Goal: Navigation & Orientation: Find specific page/section

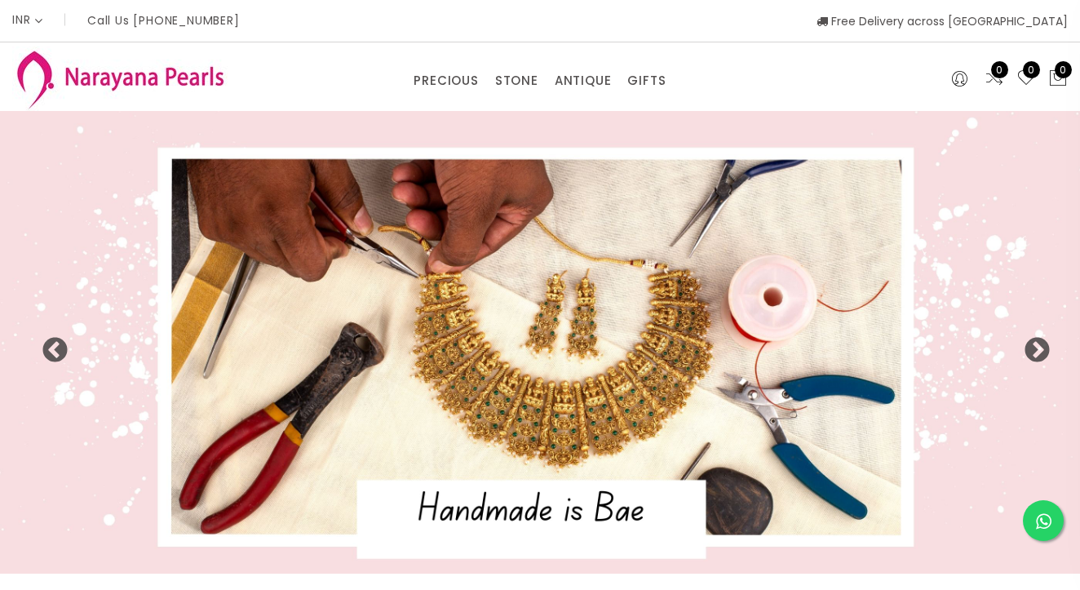
select select "INR"
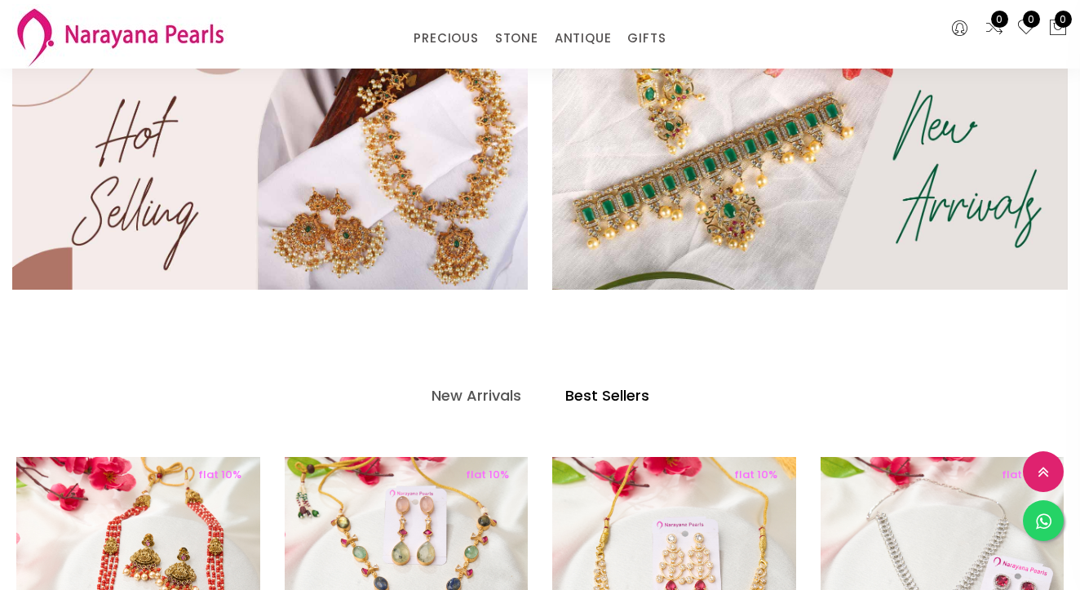
scroll to position [519, 0]
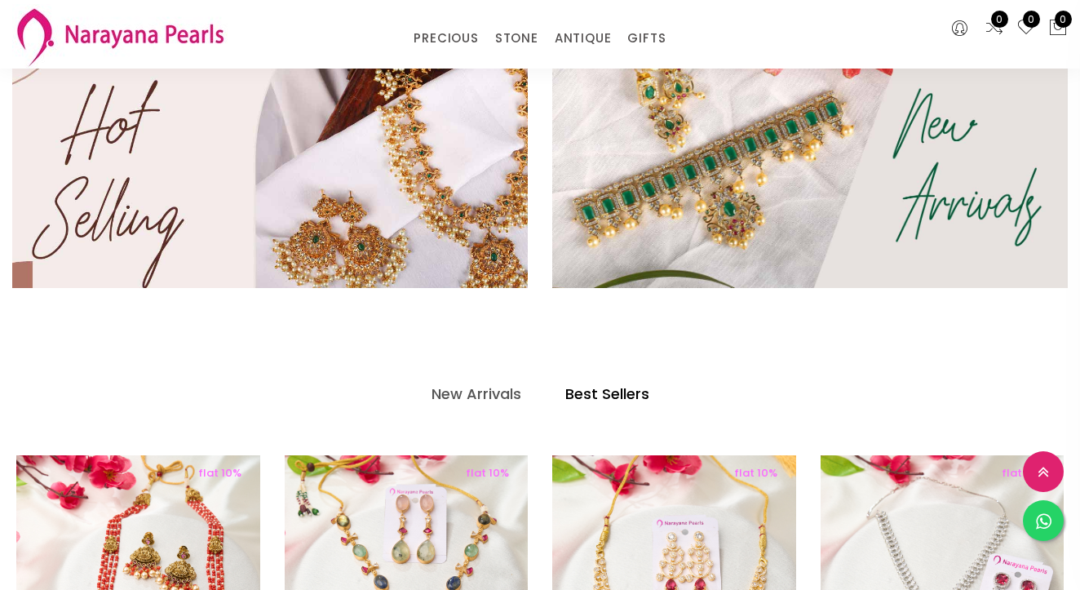
click at [408, 179] on img at bounding box center [270, 164] width 618 height 296
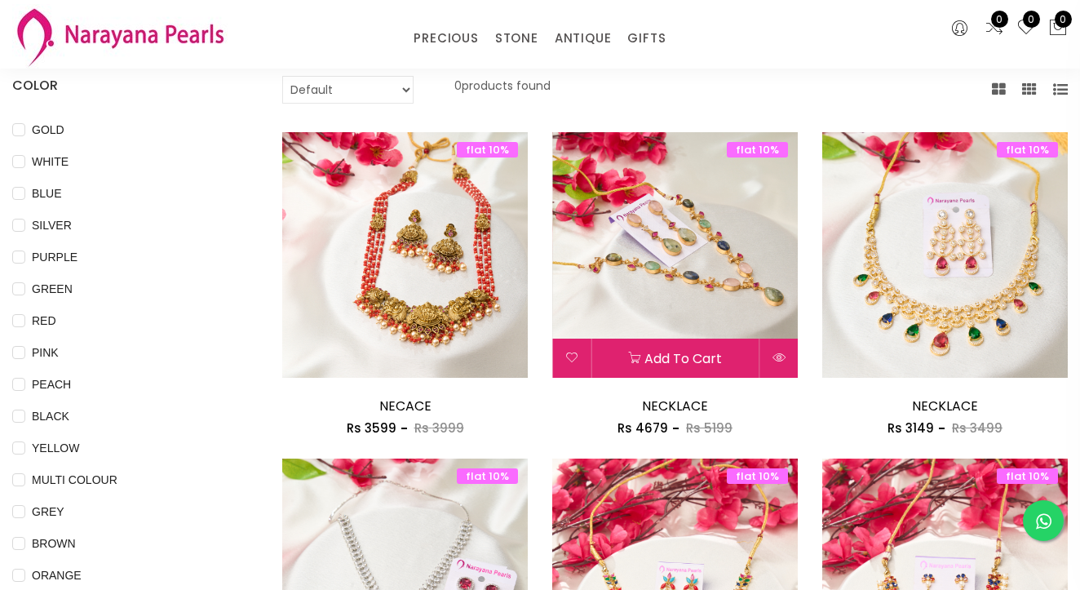
scroll to position [42, 0]
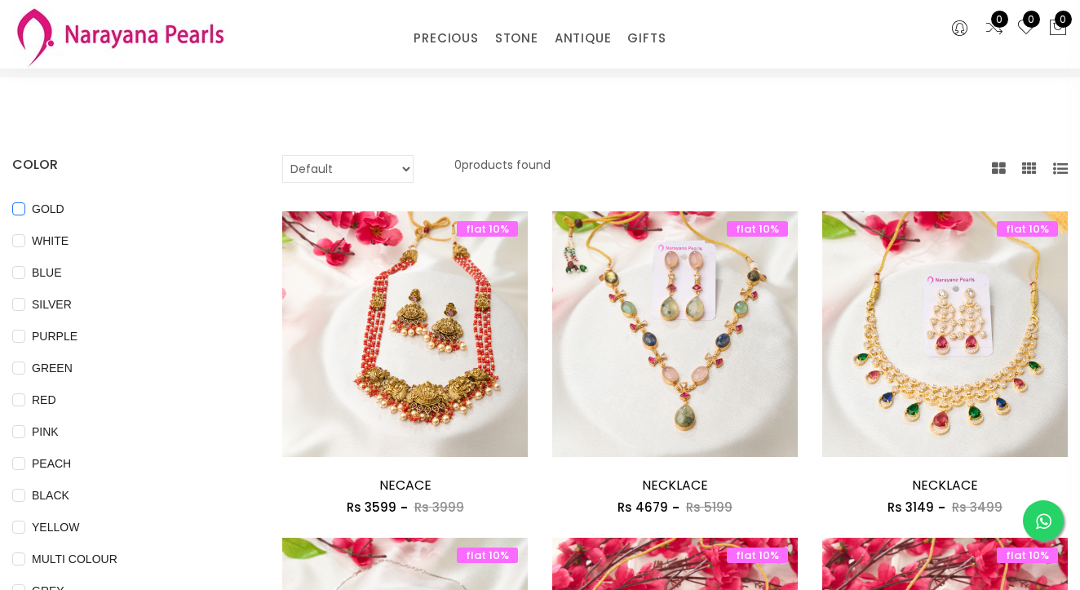
click at [19, 208] on input "GOLD" at bounding box center [18, 220] width 13 height 37
checkbox input "true"
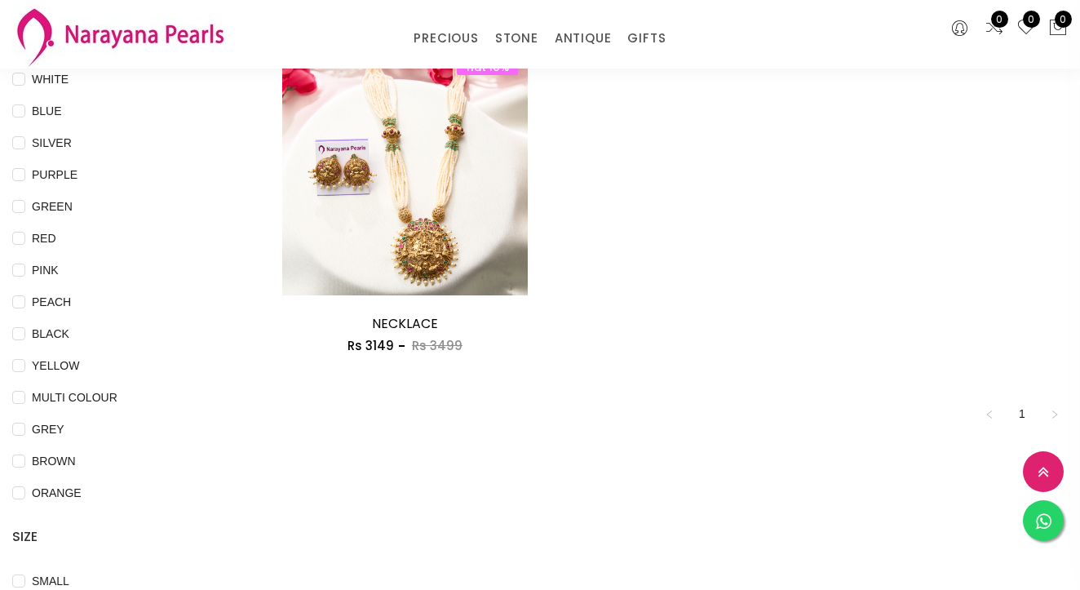
scroll to position [204, 0]
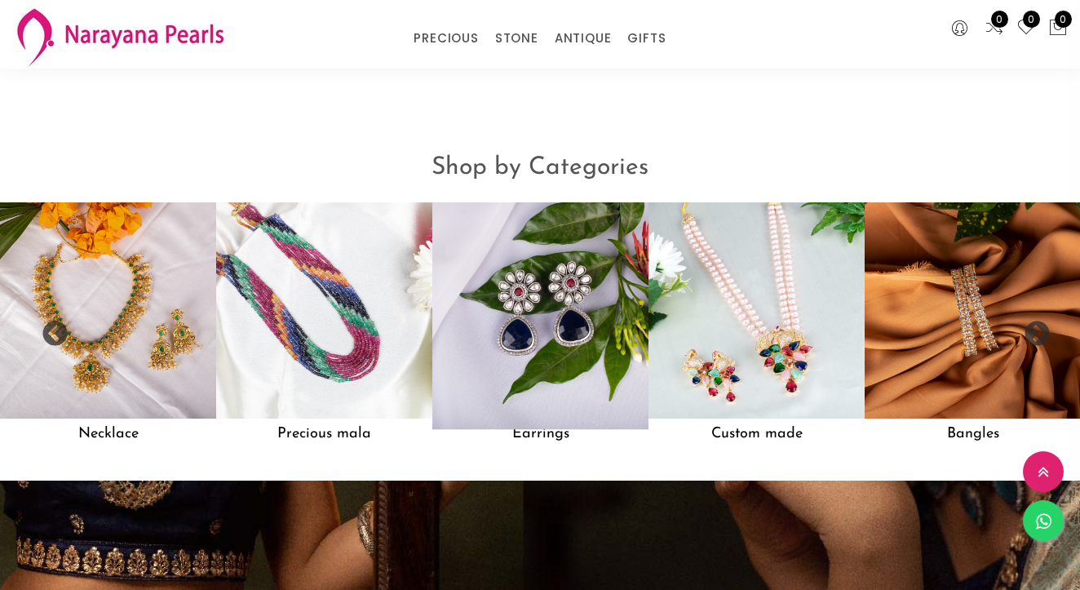
scroll to position [1222, 0]
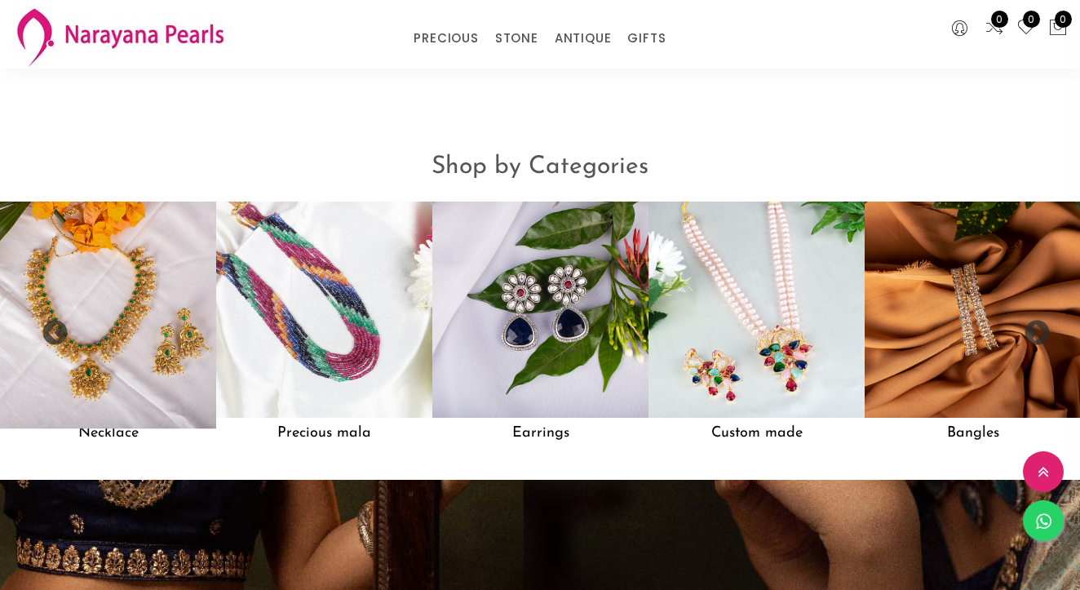
click at [134, 298] on img at bounding box center [108, 309] width 238 height 238
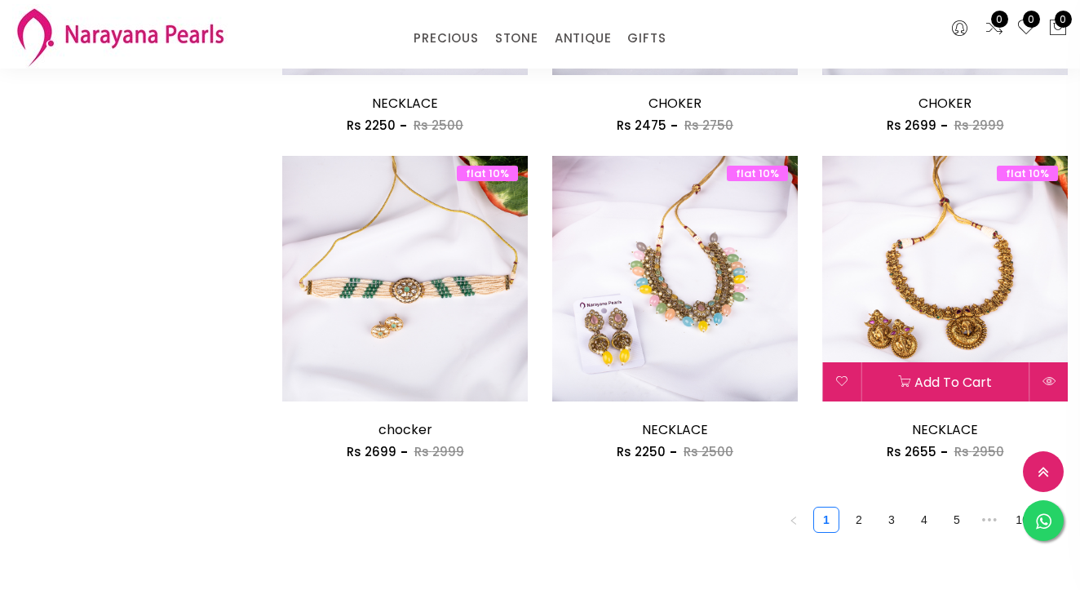
scroll to position [2057, 0]
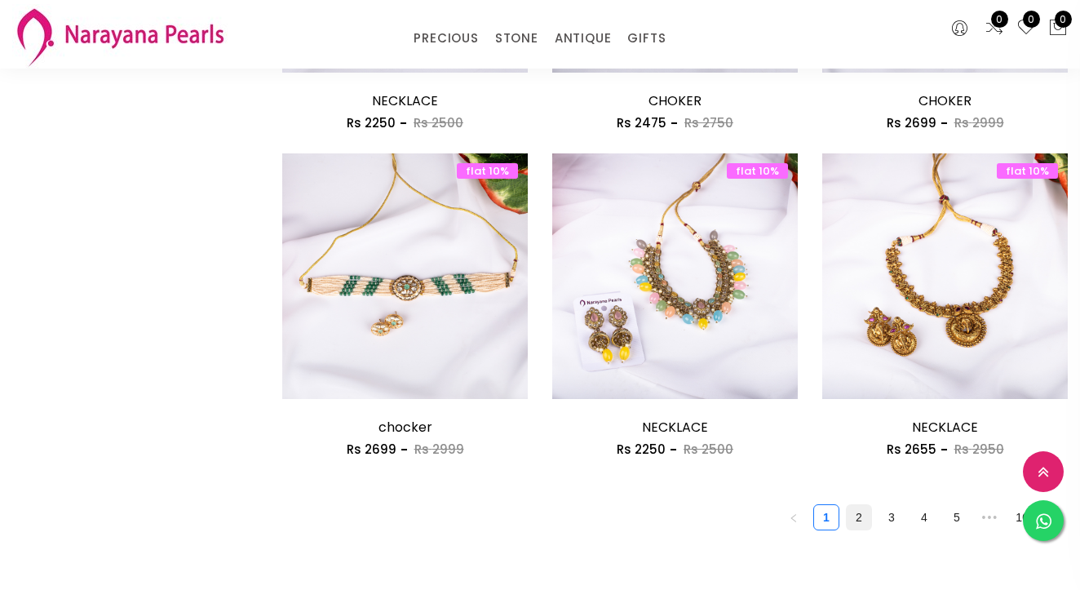
click at [858, 506] on link "2" at bounding box center [859, 517] width 24 height 24
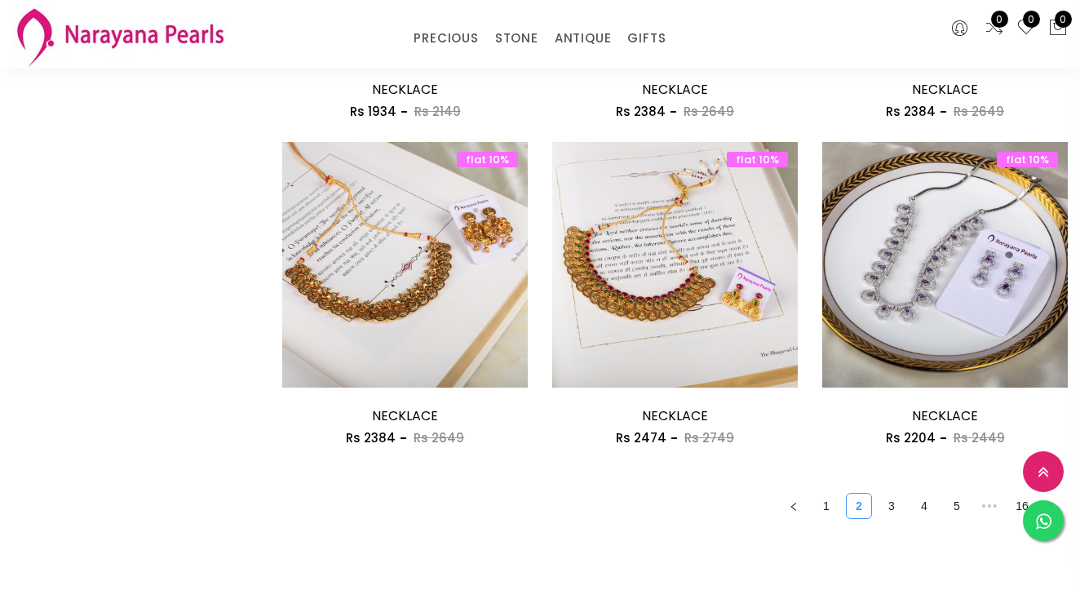
scroll to position [2069, 0]
click at [887, 497] on link "3" at bounding box center [891, 505] width 24 height 24
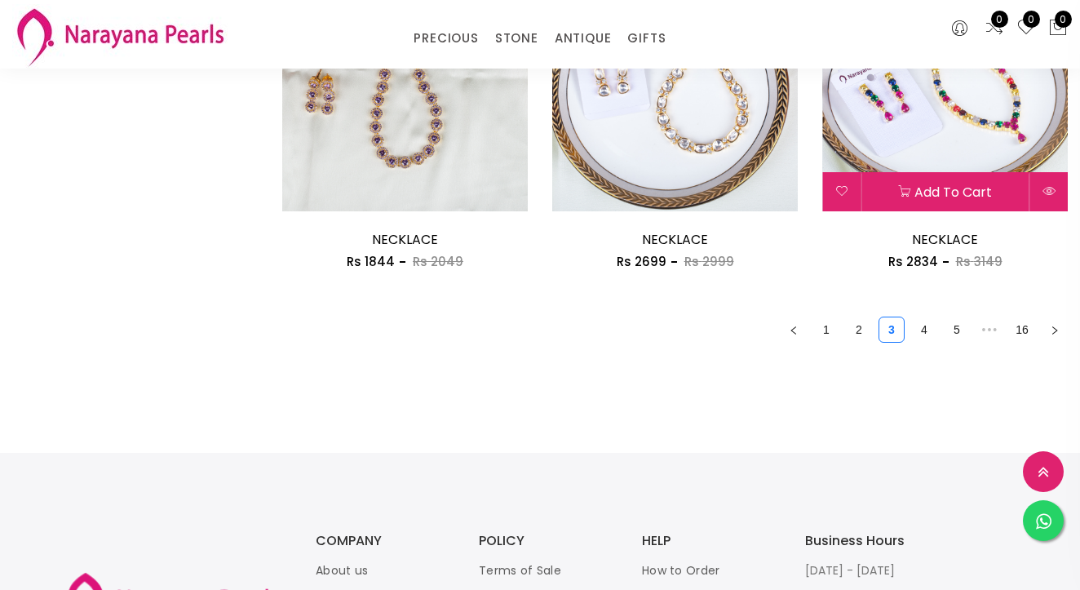
scroll to position [2247, 0]
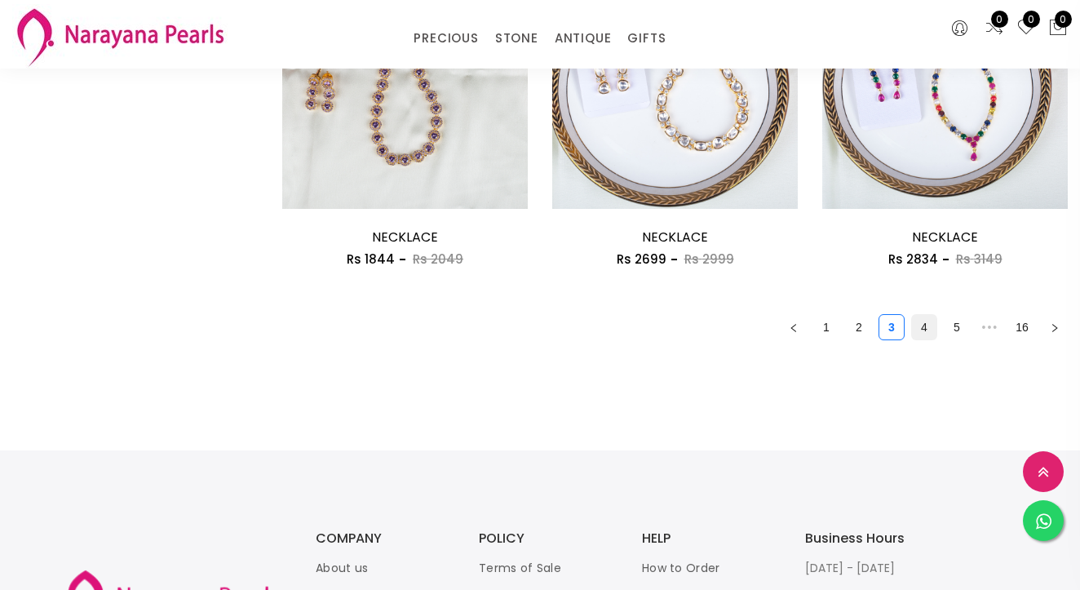
click at [925, 320] on link "4" at bounding box center [924, 327] width 24 height 24
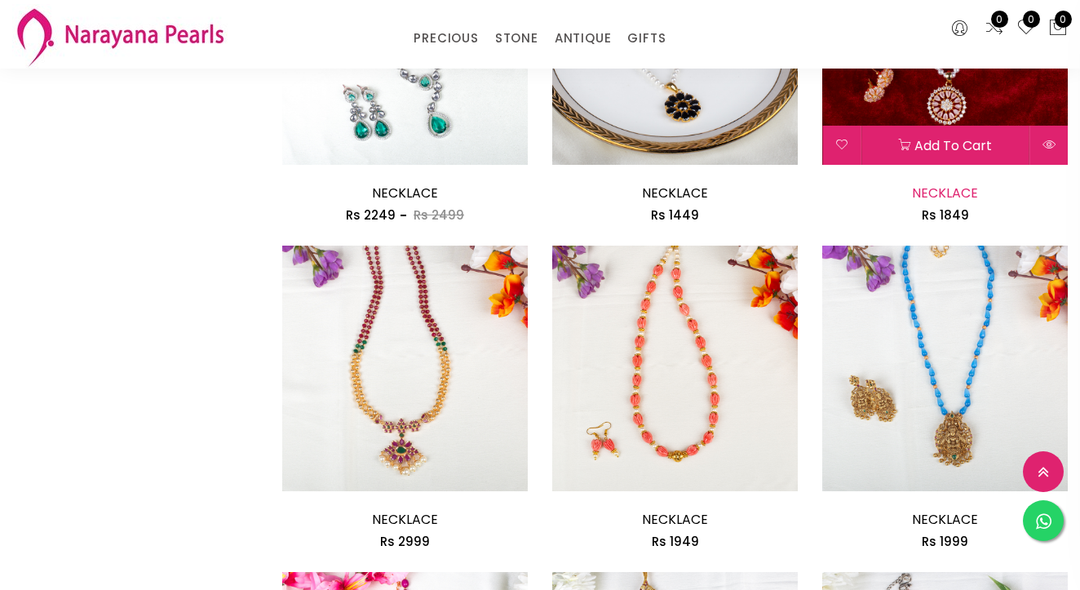
scroll to position [1317, 0]
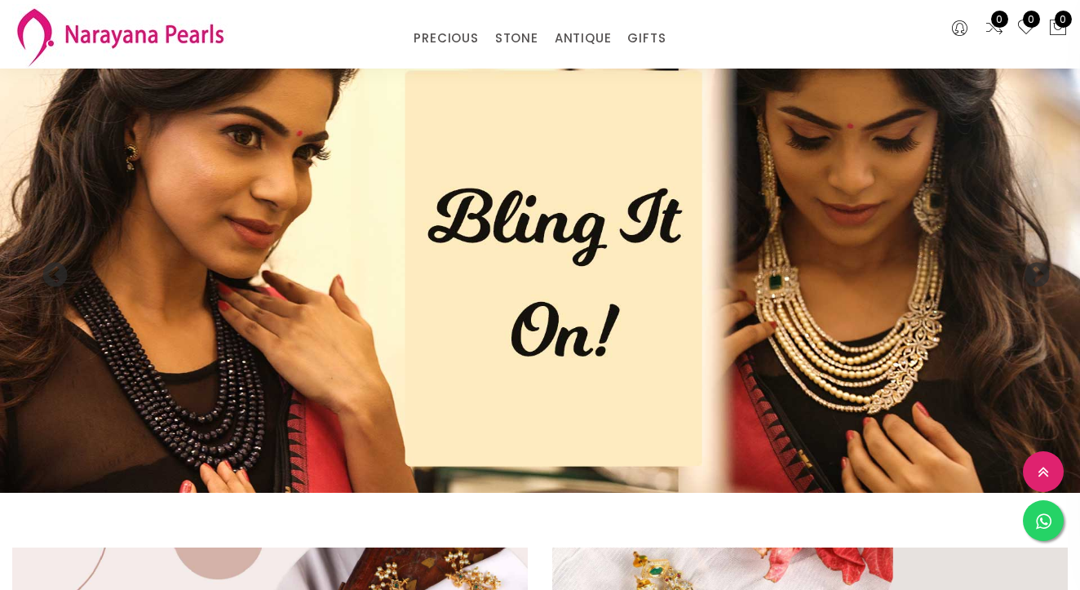
scroll to position [1222, 0]
